Goal: Task Accomplishment & Management: Complete application form

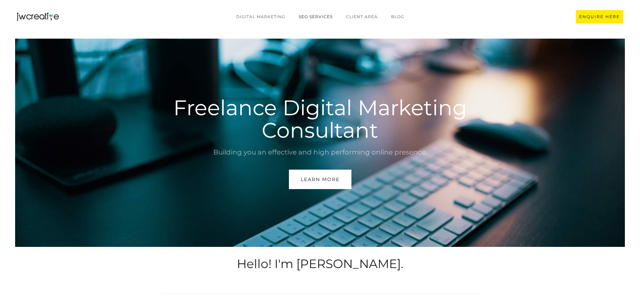
click at [302, 13] on link "SEO Services" at bounding box center [315, 16] width 47 height 13
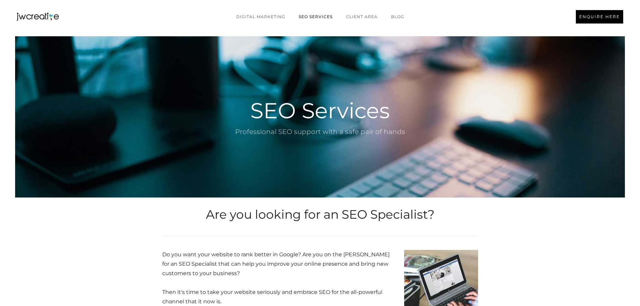
click at [599, 17] on div "ENQUIRE HERE" at bounding box center [599, 16] width 41 height 7
